Goal: Transaction & Acquisition: Purchase product/service

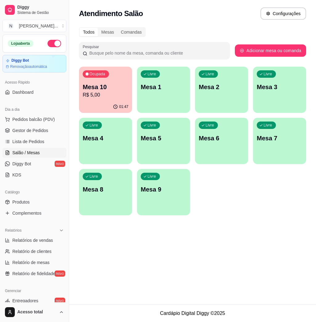
drag, startPoint x: 162, startPoint y: 78, endPoint x: 87, endPoint y: 252, distance: 189.4
click at [87, 252] on div "Atendimento Salão Configurações Todos Mesas Comandas Pesquisar Adicionar mesa o…" at bounding box center [192, 152] width 247 height 304
click at [145, 92] on div "Livre Mesa 1" at bounding box center [163, 86] width 51 height 38
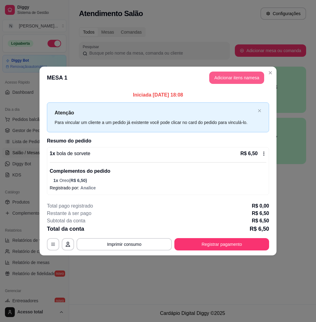
click at [231, 79] on button "Adicionar itens na mesa" at bounding box center [236, 78] width 55 height 12
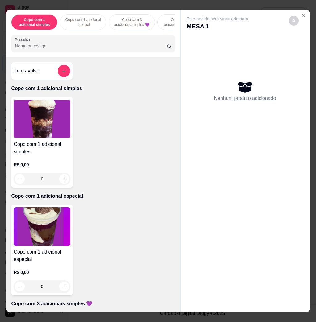
click at [62, 73] on icon "add-separate-item" at bounding box center [64, 71] width 5 height 5
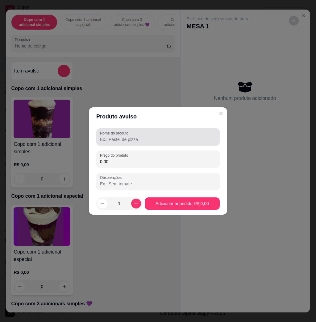
click at [116, 141] on input "Nome do produto" at bounding box center [158, 139] width 116 height 6
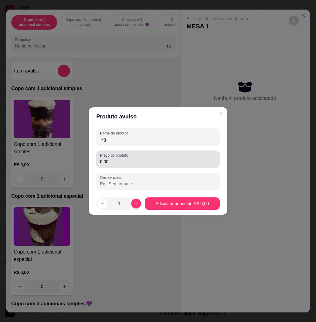
type input "´kg"
click at [136, 166] on div "Preço do produto 0,00" at bounding box center [157, 158] width 123 height 17
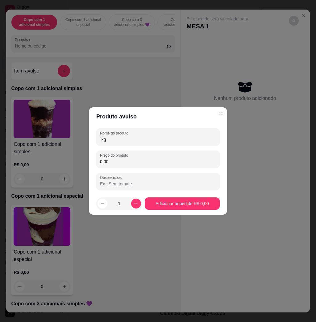
click at [136, 181] on input "Observações" at bounding box center [158, 184] width 116 height 6
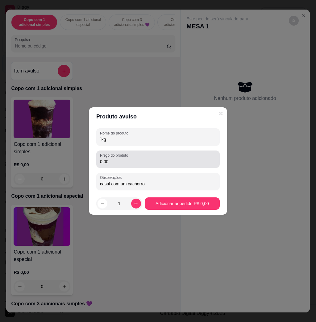
type input "casal com um cachorro"
click at [150, 160] on input "0,00" at bounding box center [158, 161] width 116 height 6
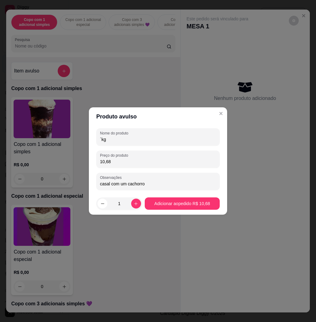
type input "10,68"
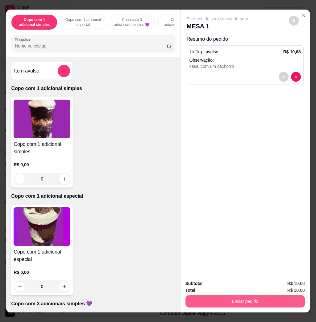
click at [225, 295] on button "Enviar pedido" at bounding box center [244, 301] width 119 height 12
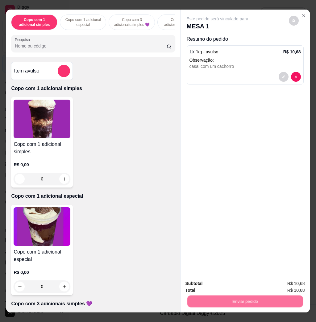
click at [224, 284] on button "Não registrar e enviar pedido" at bounding box center [223, 283] width 64 height 12
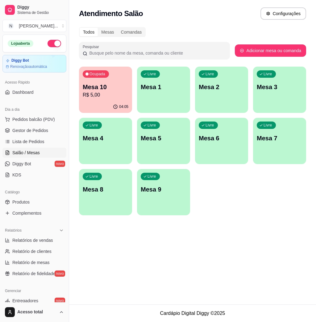
click at [154, 95] on div "Livre Mesa 1" at bounding box center [163, 86] width 53 height 39
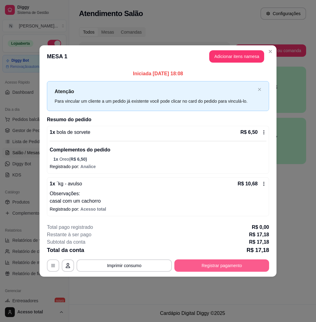
click at [241, 264] on button "Registrar pagamento" at bounding box center [221, 265] width 95 height 12
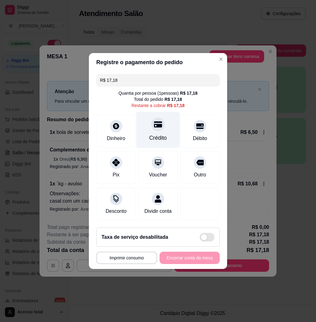
click at [157, 124] on icon at bounding box center [158, 124] width 8 height 8
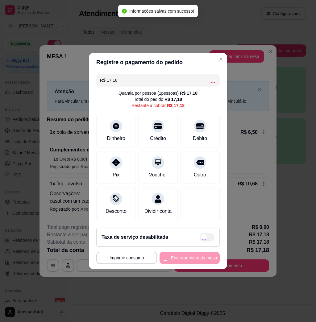
type input "R$ 0,00"
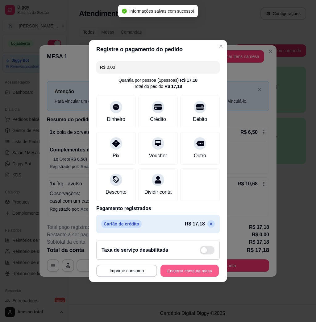
click at [186, 273] on button "Encerrar conta da mesa" at bounding box center [189, 271] width 58 height 12
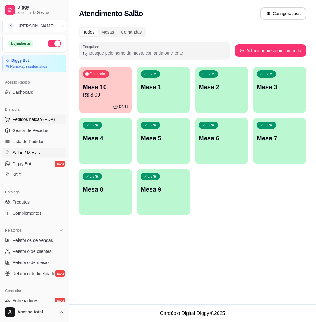
click at [33, 118] on span "Pedidos balcão (PDV)" at bounding box center [33, 119] width 43 height 6
click at [76, 47] on input "Pesquisa" at bounding box center [91, 46] width 152 height 6
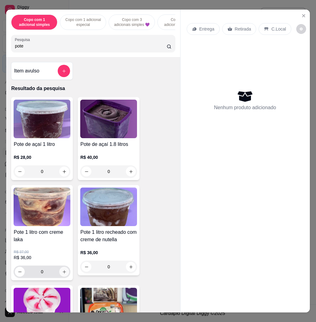
type input "pote"
click at [62, 273] on icon "increase-product-quantity" at bounding box center [64, 271] width 5 height 5
type input "1"
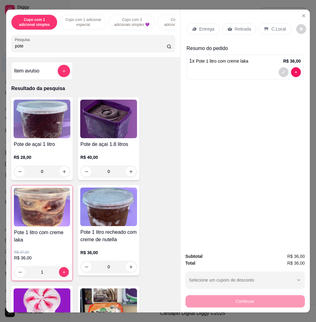
click at [188, 26] on div "Entrega" at bounding box center [202, 29] width 33 height 12
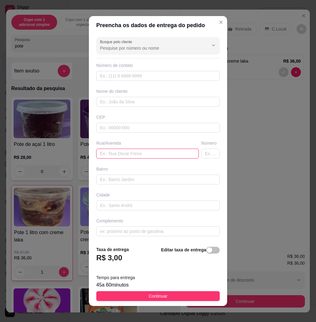
click at [130, 157] on input "text" at bounding box center [147, 154] width 102 height 10
type input "[STREET_ADDRESS]"
click at [164, 289] on footer "Taxa de entrega R$ 3,00 Editar taxa de entrega Tempo para entrega 45 a 60 minut…" at bounding box center [158, 273] width 138 height 65
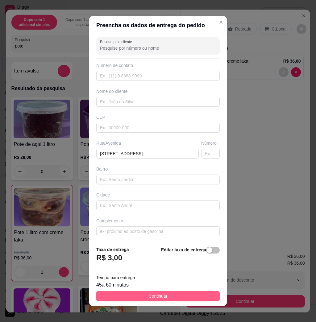
click at [164, 293] on button "Continuar" at bounding box center [157, 296] width 123 height 10
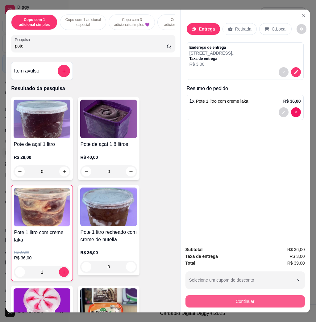
click at [245, 296] on button "Continuar" at bounding box center [244, 301] width 119 height 12
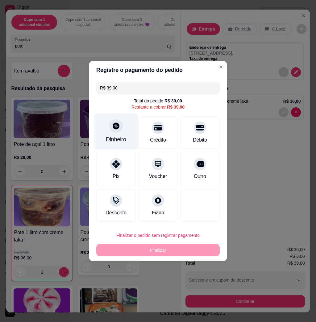
click at [113, 125] on icon at bounding box center [116, 125] width 7 height 7
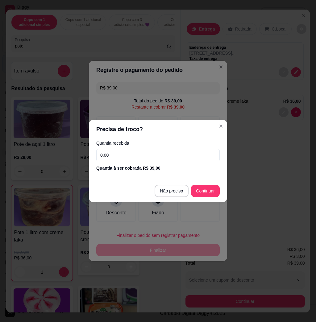
click at [137, 152] on input "0,00" at bounding box center [157, 155] width 123 height 12
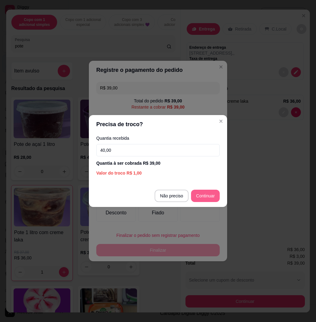
type input "40,00"
type input "R$ 0,00"
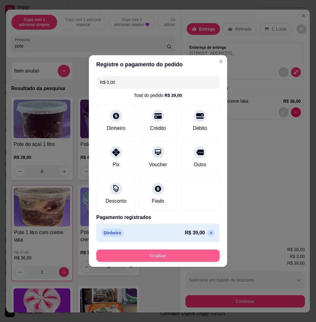
click at [192, 256] on button "Finalizar" at bounding box center [157, 255] width 123 height 12
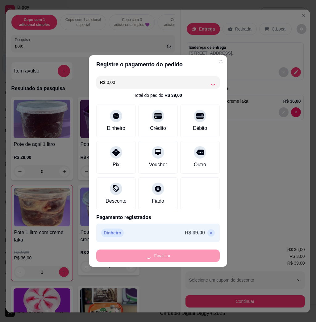
type input "0"
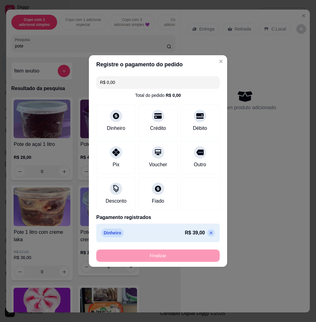
type input "-R$ 39,00"
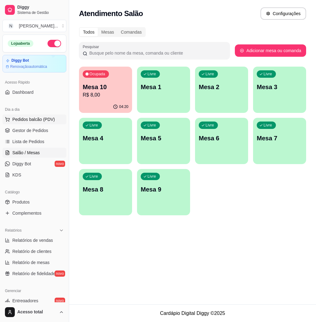
click at [13, 118] on span "Pedidos balcão (PDV)" at bounding box center [33, 119] width 43 height 6
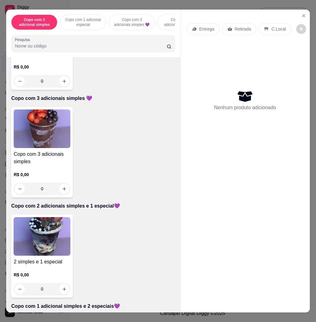
scroll to position [82, 0]
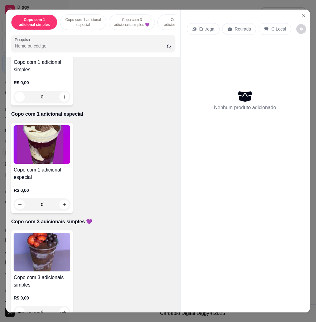
click at [55, 259] on img at bounding box center [42, 252] width 57 height 39
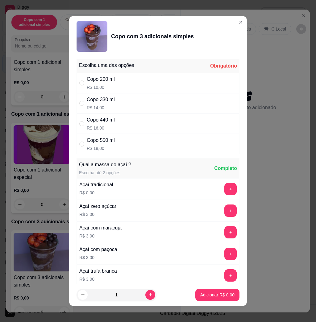
click at [137, 104] on div "Copo 330 ml R$ 14,00" at bounding box center [157, 103] width 163 height 20
radio input "true"
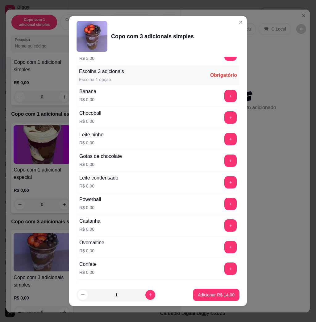
scroll to position [247, 0]
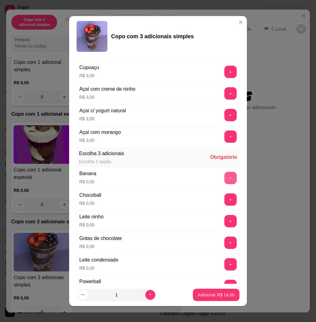
click at [224, 177] on button "+" at bounding box center [230, 178] width 12 height 12
click at [224, 261] on button "+" at bounding box center [230, 264] width 12 height 12
click at [224, 202] on button "+" at bounding box center [230, 199] width 12 height 12
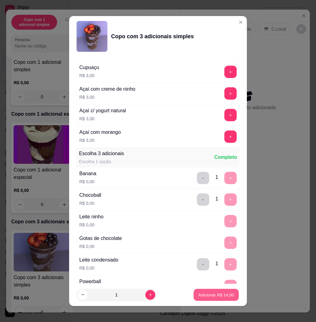
click at [203, 294] on p "Adicionar R$ 14,00" at bounding box center [216, 295] width 36 height 6
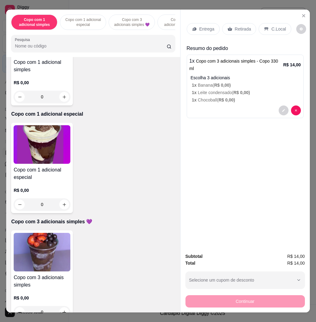
click at [199, 26] on p "Entrega" at bounding box center [206, 29] width 15 height 6
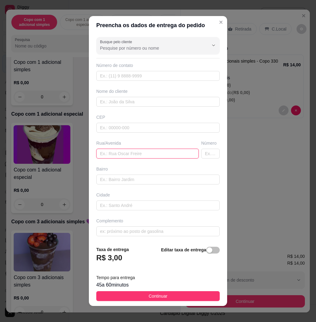
click at [137, 155] on input "text" at bounding box center [147, 154] width 102 height 10
type input "[PERSON_NAME]"
click at [201, 153] on input "text" at bounding box center [210, 154] width 18 height 10
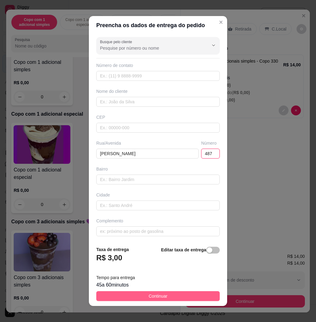
type input "487"
click at [162, 294] on button "Continuar" at bounding box center [157, 296] width 123 height 10
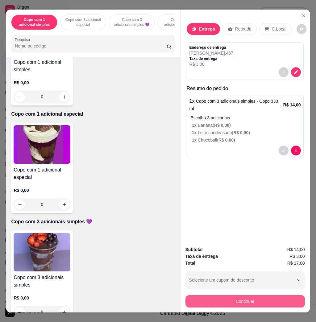
click at [224, 297] on button "Continuar" at bounding box center [244, 301] width 119 height 12
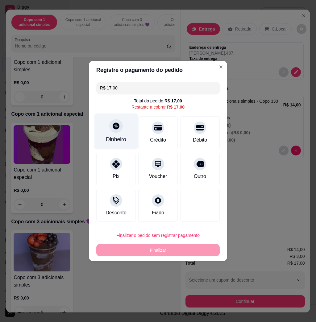
click at [120, 129] on div at bounding box center [116, 126] width 14 height 14
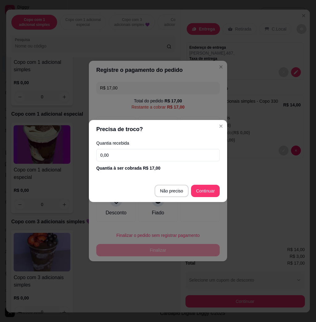
click at [127, 156] on input "0,00" at bounding box center [157, 155] width 123 height 12
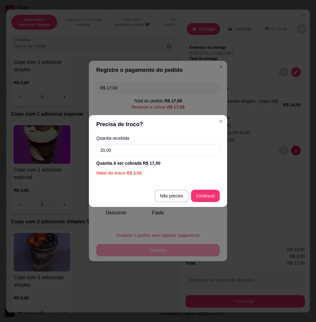
type input "20,00"
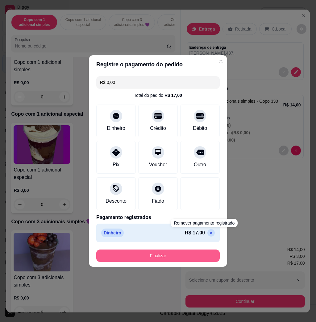
click at [175, 260] on button "Finalizar" at bounding box center [157, 255] width 123 height 12
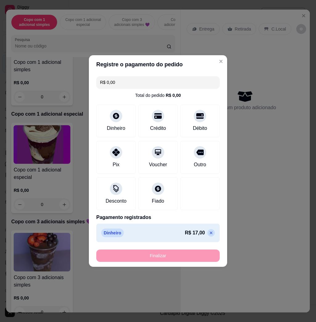
type input "-R$ 17,00"
